Goal: Entertainment & Leisure: Consume media (video, audio)

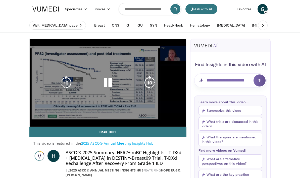
click at [175, 125] on div "Loaded : 27.80%" at bounding box center [108, 126] width 156 height 2
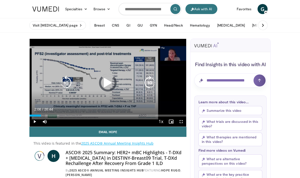
click at [42, 115] on div "Loaded : 7.48%" at bounding box center [108, 116] width 156 height 2
click at [64, 84] on icon "Video Player" at bounding box center [66, 83] width 14 height 14
click at [64, 81] on icon "Video Player" at bounding box center [66, 83] width 14 height 14
click at [62, 79] on icon "Video Player" at bounding box center [66, 83] width 14 height 14
click at [63, 82] on icon "Video Player" at bounding box center [66, 83] width 14 height 14
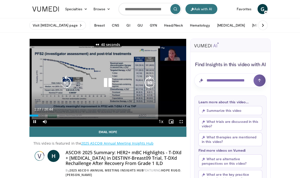
click at [63, 80] on icon "Video Player" at bounding box center [66, 83] width 14 height 14
click at [61, 85] on icon "Video Player" at bounding box center [66, 83] width 14 height 14
click at [63, 81] on icon "Video Player" at bounding box center [66, 83] width 14 height 14
click at [115, 80] on icon "Video Player" at bounding box center [108, 83] width 14 height 14
click at [65, 82] on icon "Video Player" at bounding box center [66, 83] width 14 height 14
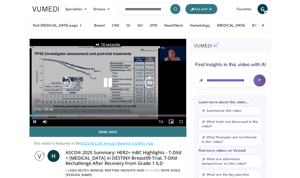
click at [63, 80] on icon "Video Player" at bounding box center [66, 83] width 14 height 14
click at [63, 82] on icon "Video Player" at bounding box center [66, 83] width 14 height 14
click at [64, 80] on icon "Video Player" at bounding box center [66, 83] width 14 height 14
click at [107, 83] on icon "Video Player" at bounding box center [108, 83] width 14 height 14
